Goal: Task Accomplishment & Management: Manage account settings

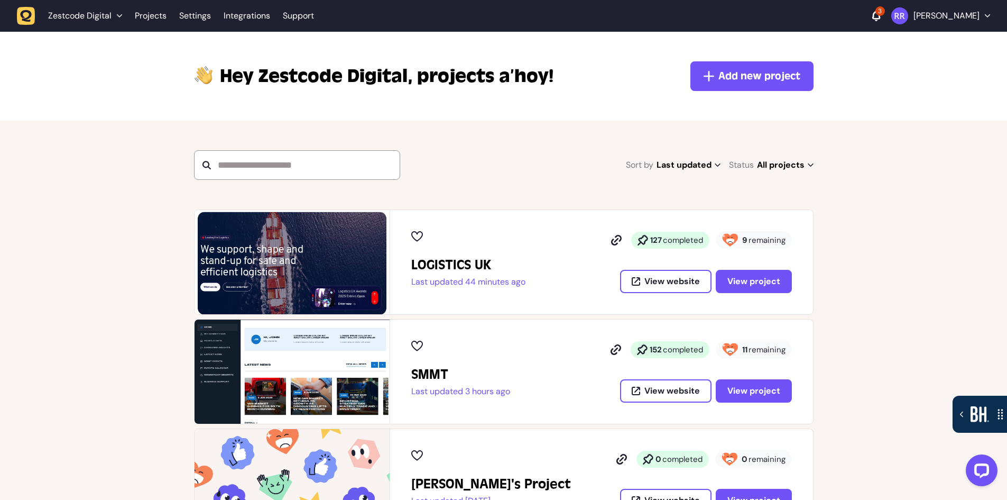
click at [872, 17] on icon at bounding box center [876, 15] width 8 height 9
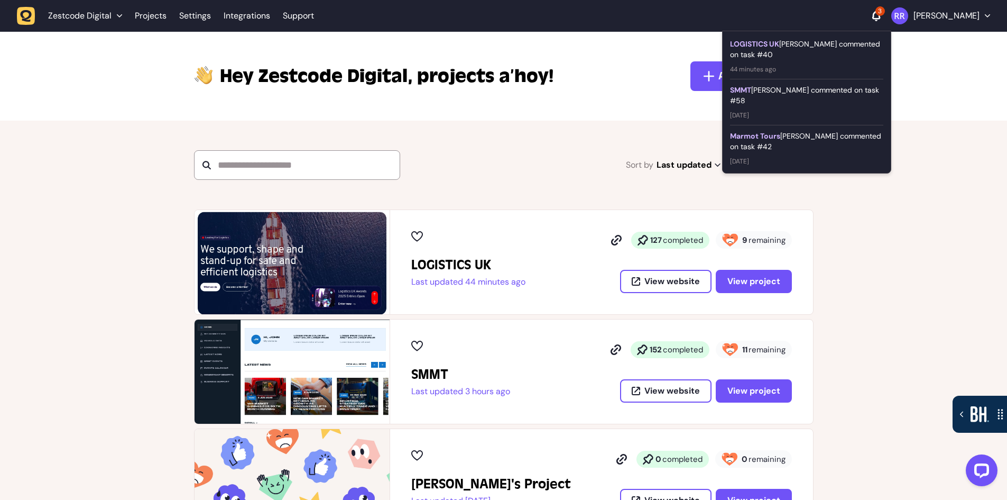
click at [812, 49] on div "LOGISTICS UK [PERSON_NAME] commented on task #40" at bounding box center [806, 49] width 153 height 21
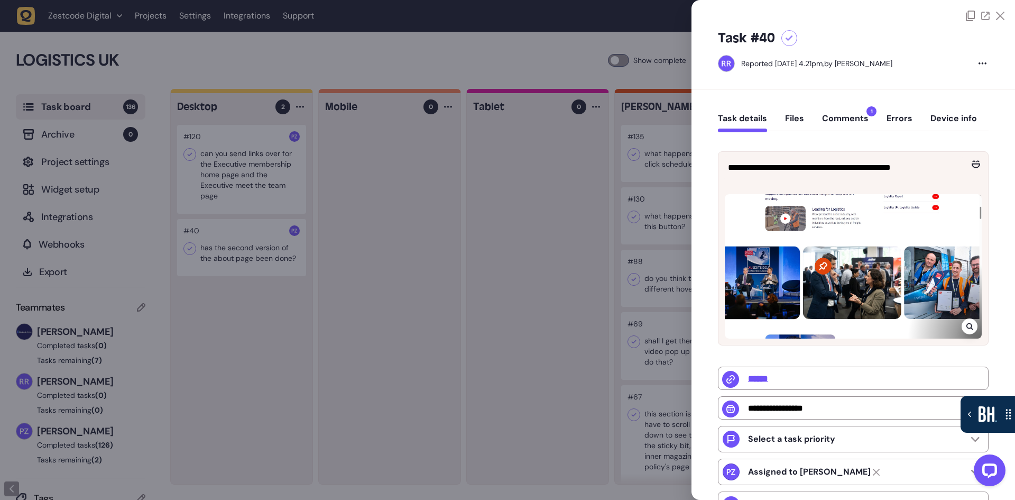
click at [837, 116] on button "Comments 1" at bounding box center [845, 122] width 47 height 19
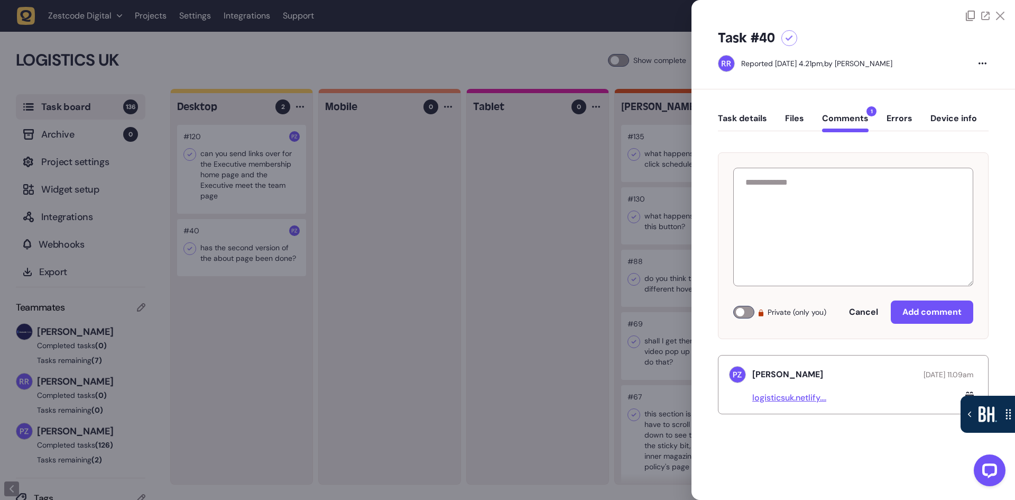
click at [797, 397] on link "logisticsuk.netlify...." at bounding box center [789, 397] width 74 height 11
click at [483, 309] on div at bounding box center [507, 250] width 1015 height 500
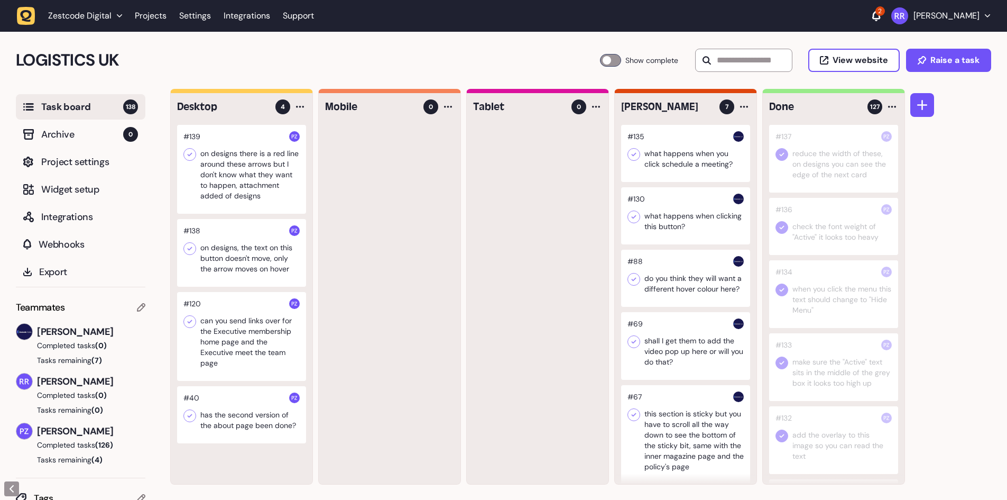
click at [249, 180] on div at bounding box center [241, 169] width 129 height 89
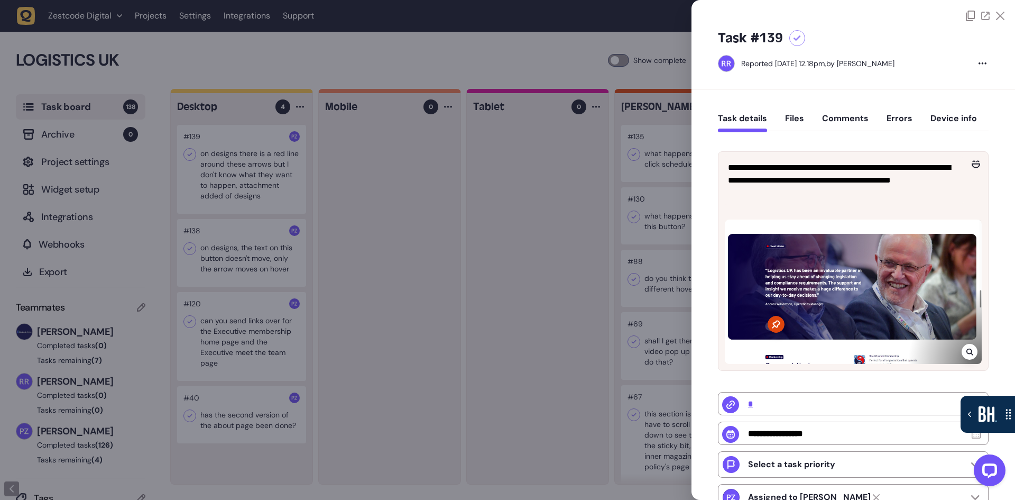
click at [789, 113] on button "Files" at bounding box center [794, 122] width 19 height 19
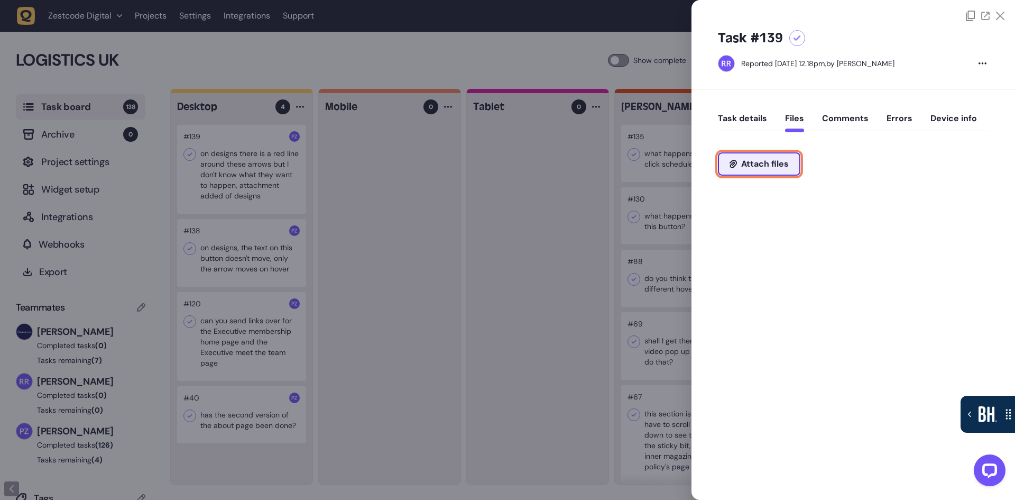
click at [766, 169] on button "Attach files" at bounding box center [759, 163] width 82 height 23
type input "**********"
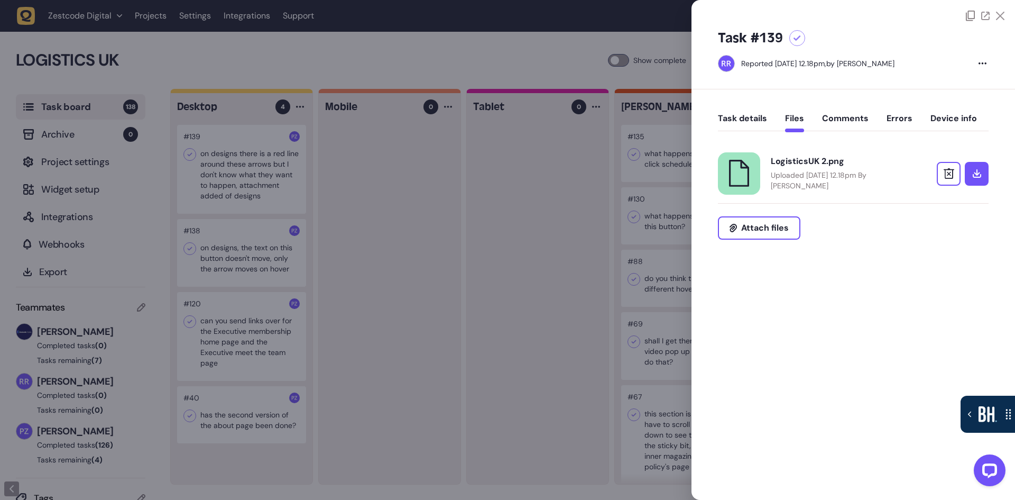
click at [495, 327] on div at bounding box center [507, 250] width 1015 height 500
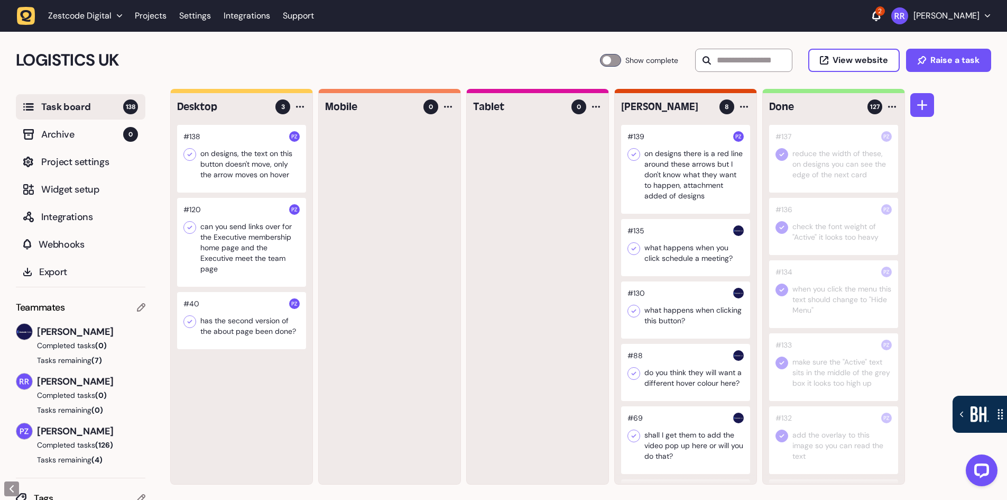
click at [712, 183] on div at bounding box center [685, 169] width 129 height 89
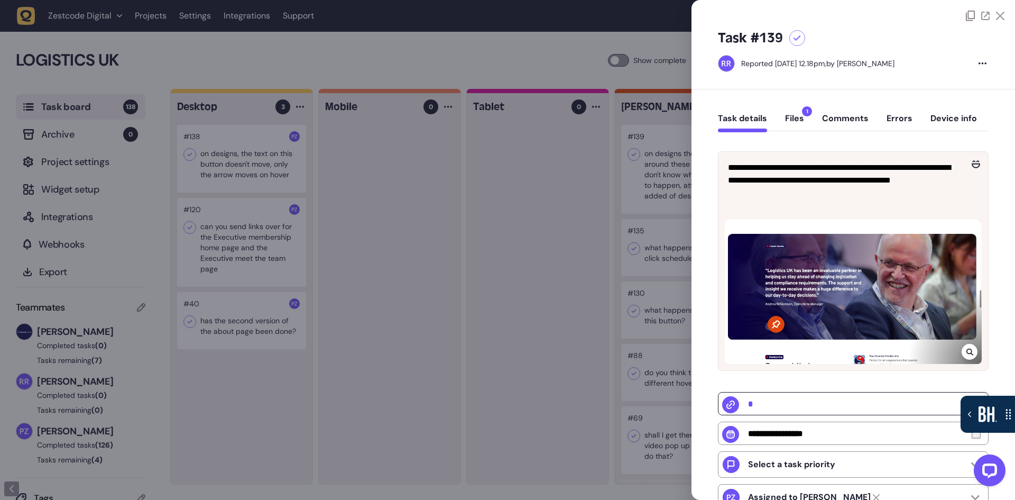
scroll to position [106, 0]
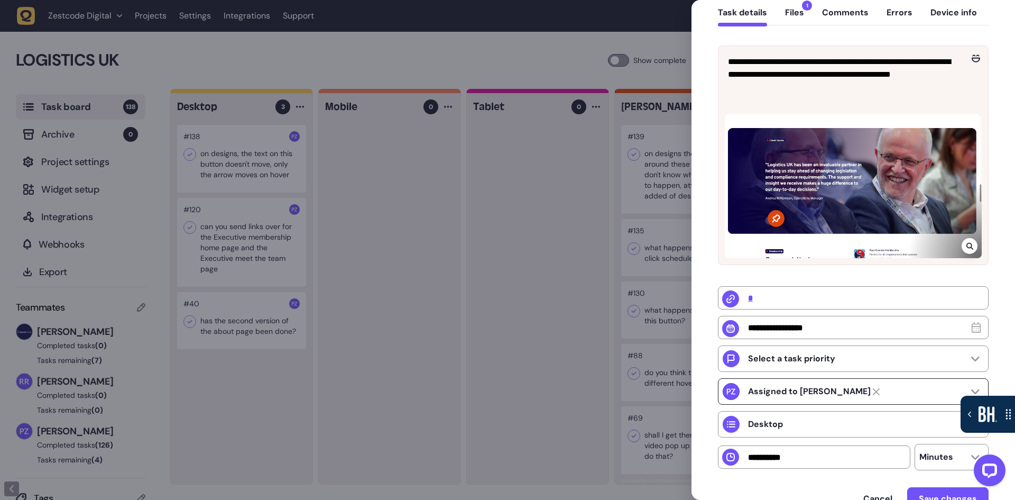
click at [878, 393] on div "Assigned to [PERSON_NAME]" at bounding box center [853, 391] width 271 height 26
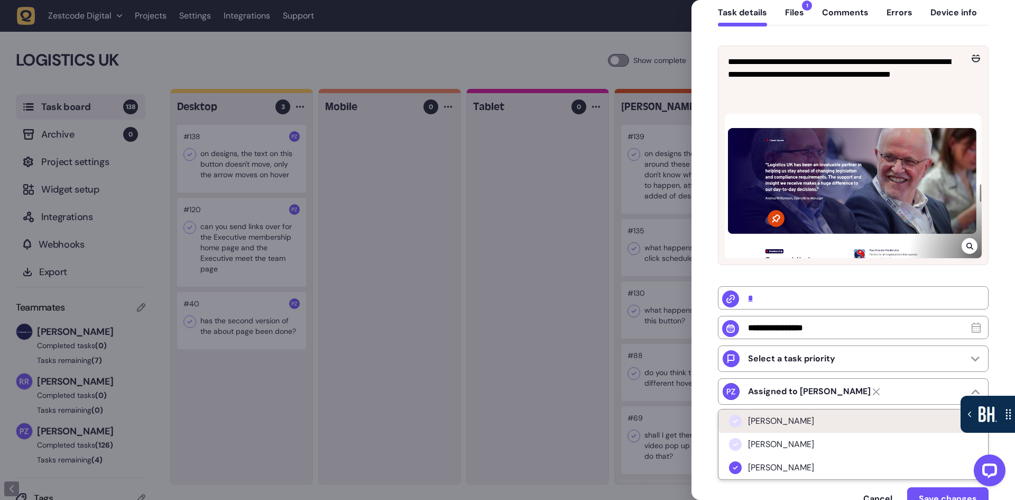
click at [798, 425] on span "[PERSON_NAME]" at bounding box center [781, 421] width 66 height 11
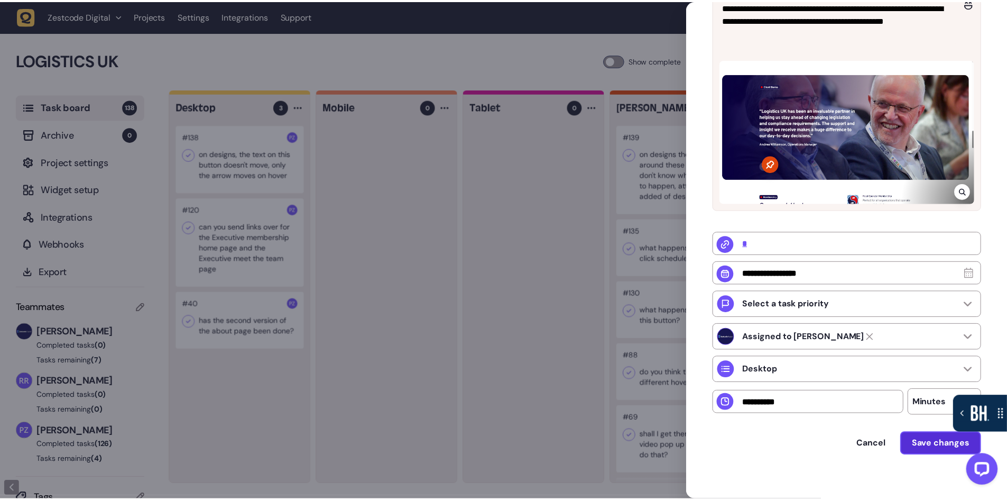
scroll to position [172, 0]
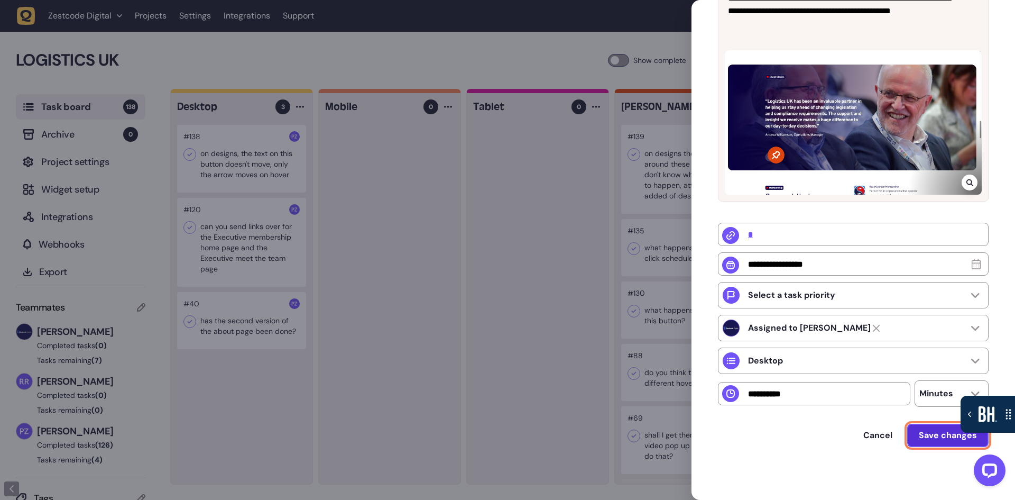
click at [942, 435] on span "Save changes" at bounding box center [948, 435] width 58 height 8
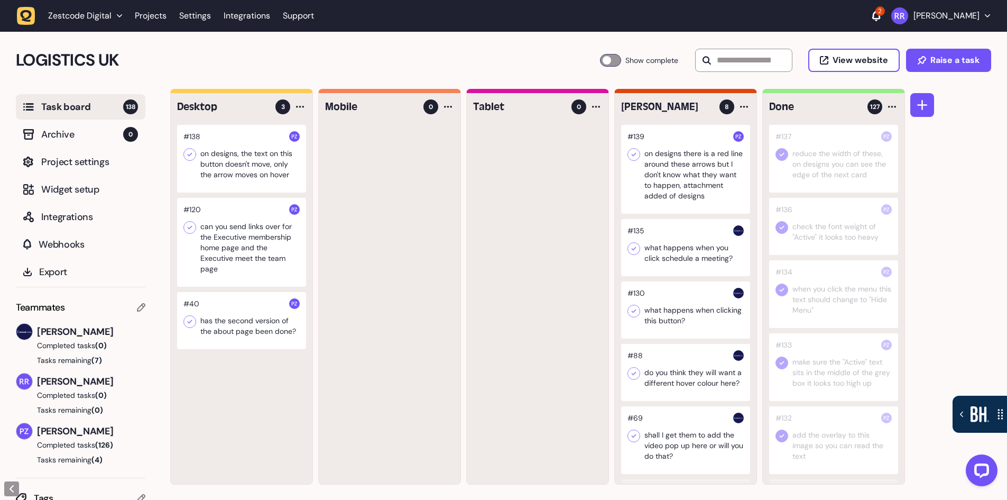
click at [690, 177] on div at bounding box center [685, 169] width 129 height 89
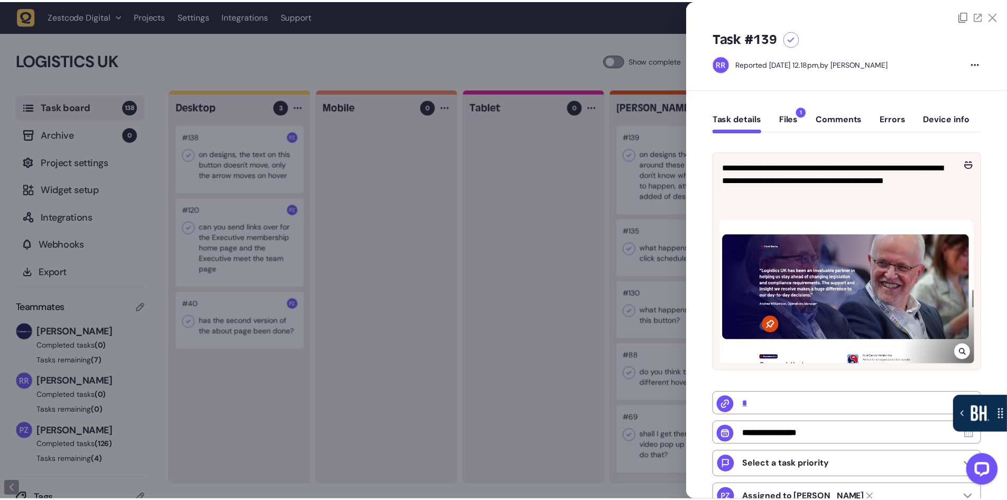
scroll to position [159, 0]
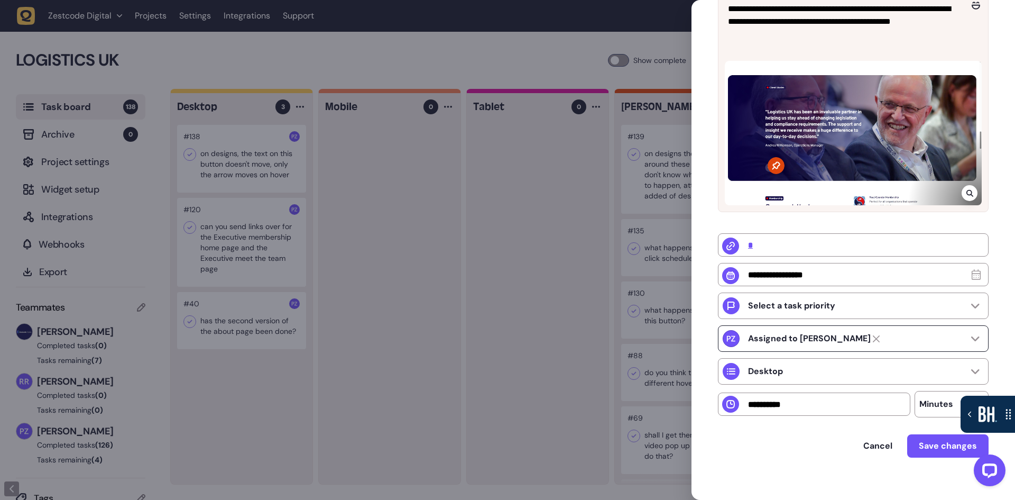
click at [857, 336] on div "Assigned to [PERSON_NAME]" at bounding box center [853, 338] width 271 height 26
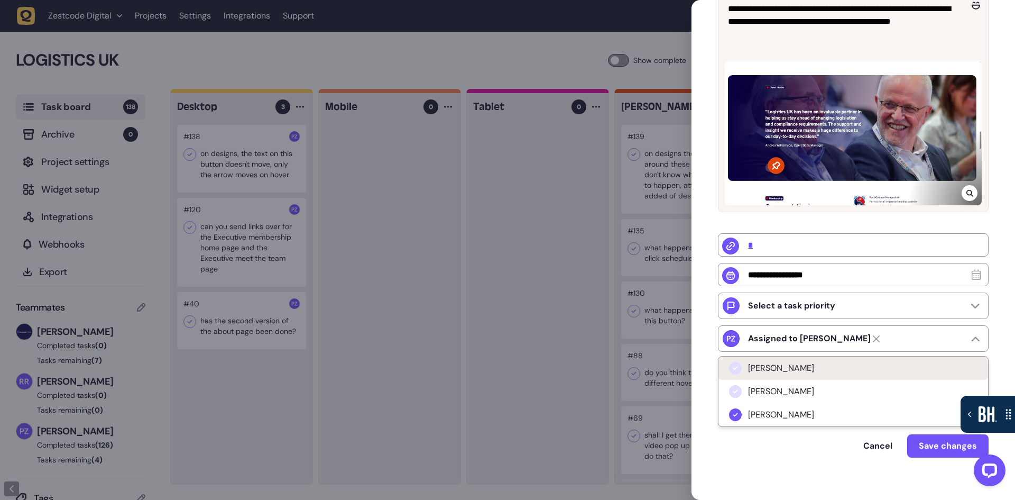
click at [828, 379] on li "[PERSON_NAME]" at bounding box center [854, 367] width 270 height 23
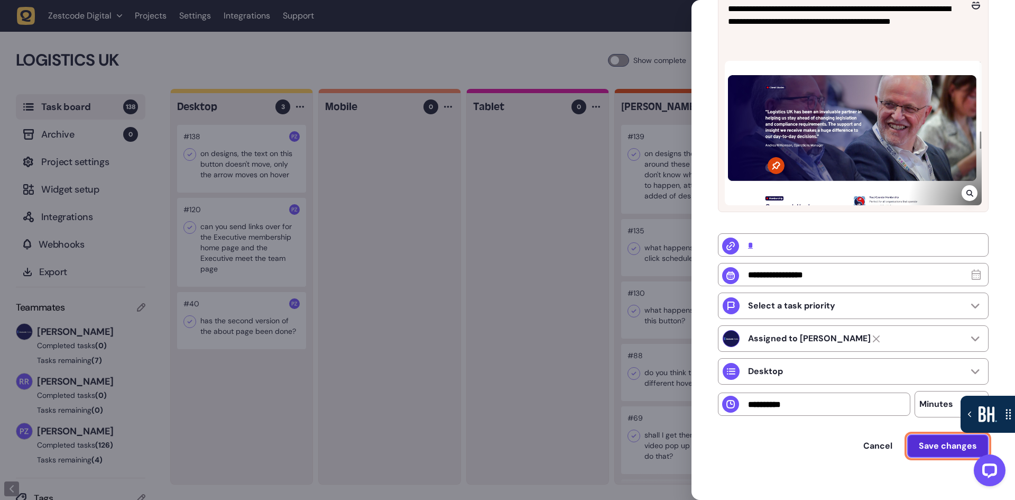
click at [948, 450] on span "Save changes" at bounding box center [948, 445] width 58 height 8
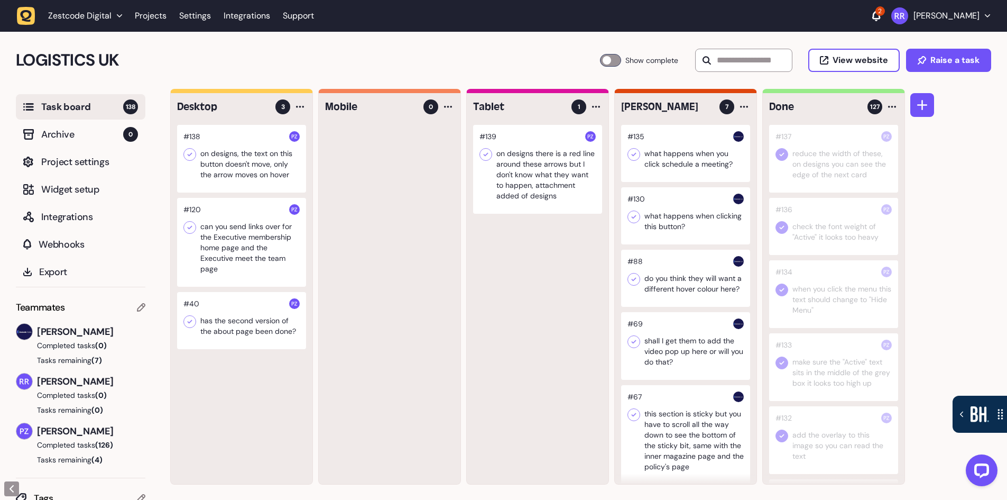
click at [569, 186] on div at bounding box center [537, 169] width 129 height 89
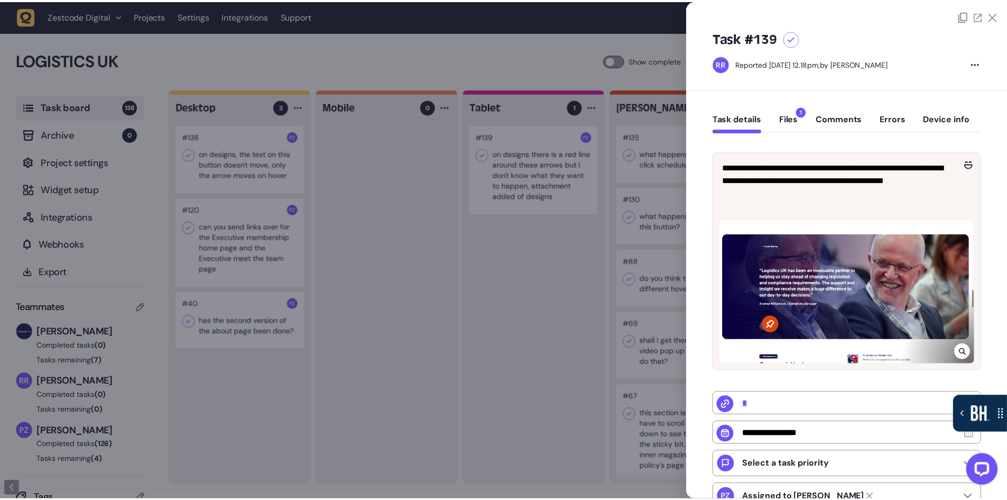
scroll to position [159, 0]
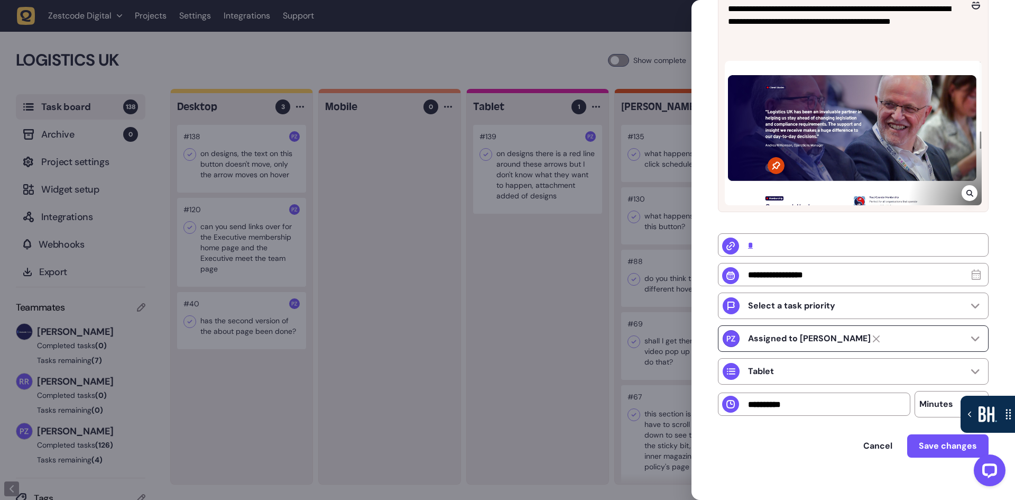
click at [873, 340] on icon at bounding box center [876, 338] width 7 height 7
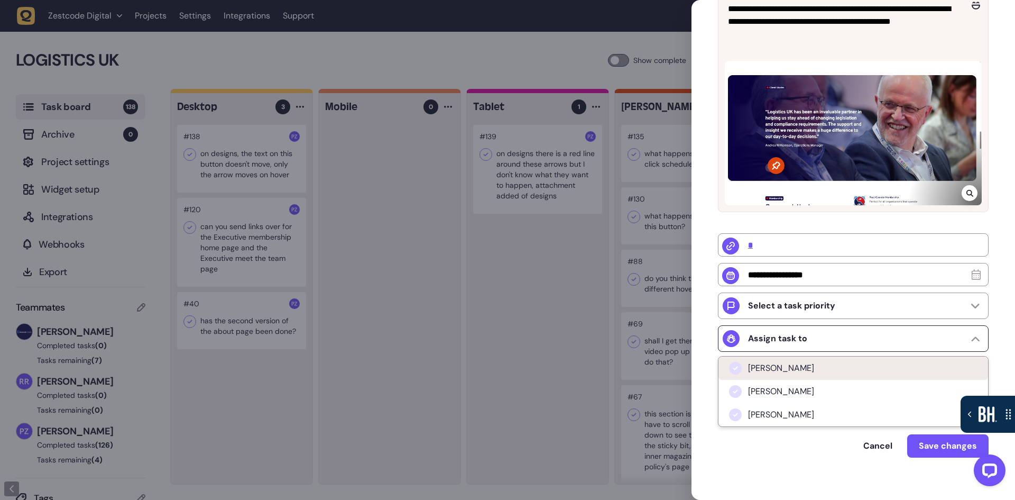
click at [855, 372] on li "[PERSON_NAME]" at bounding box center [854, 367] width 270 height 23
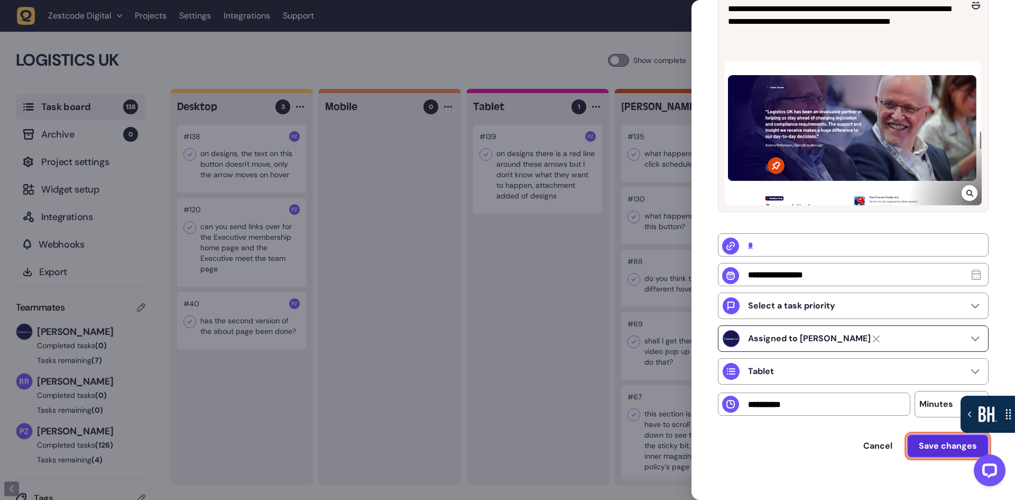
click at [928, 447] on span "Save changes" at bounding box center [948, 445] width 58 height 8
